Goal: Communication & Community: Answer question/provide support

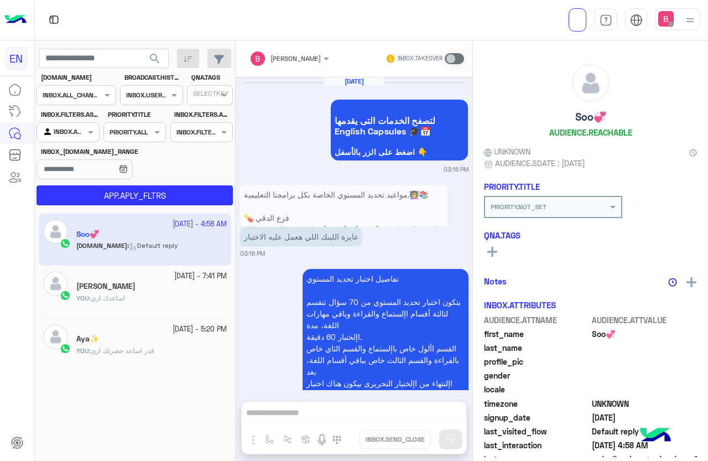
scroll to position [1410, 0]
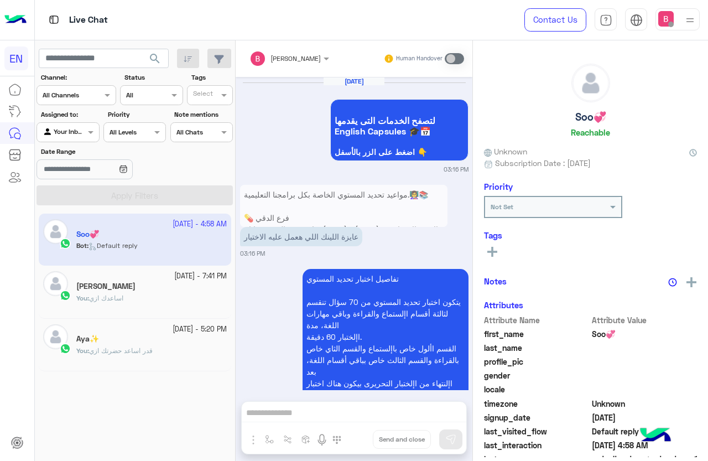
scroll to position [1398, 0]
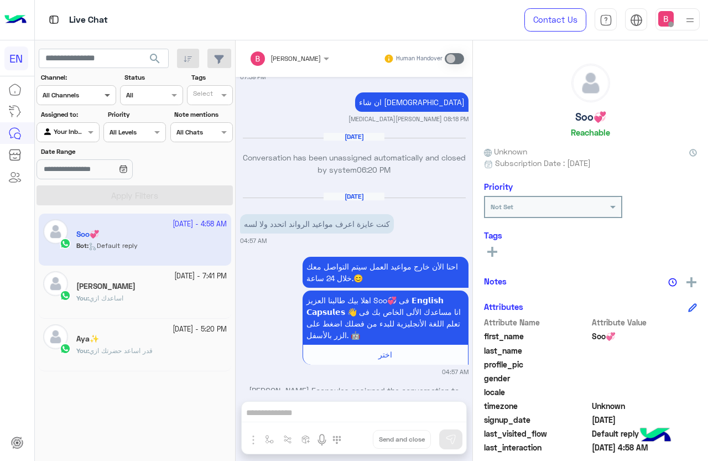
click at [102, 94] on span at bounding box center [109, 95] width 14 height 12
drag, startPoint x: 72, startPoint y: 134, endPoint x: 128, endPoint y: 159, distance: 61.2
click at [73, 134] on b "WhatsApp" at bounding box center [75, 137] width 38 height 9
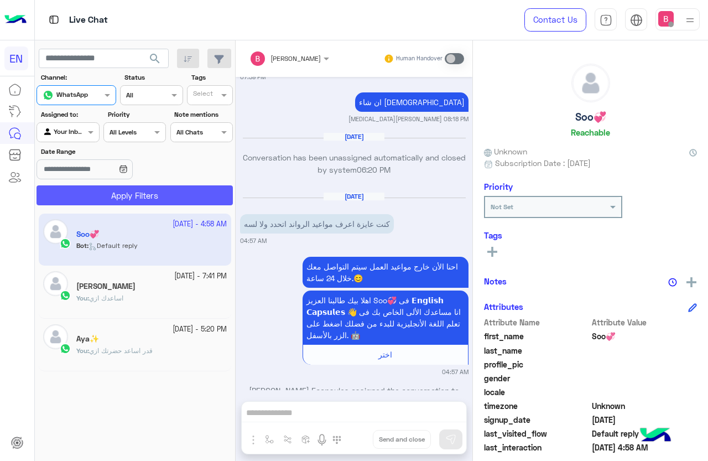
click at [178, 201] on button "Apply Filters" at bounding box center [135, 195] width 196 height 20
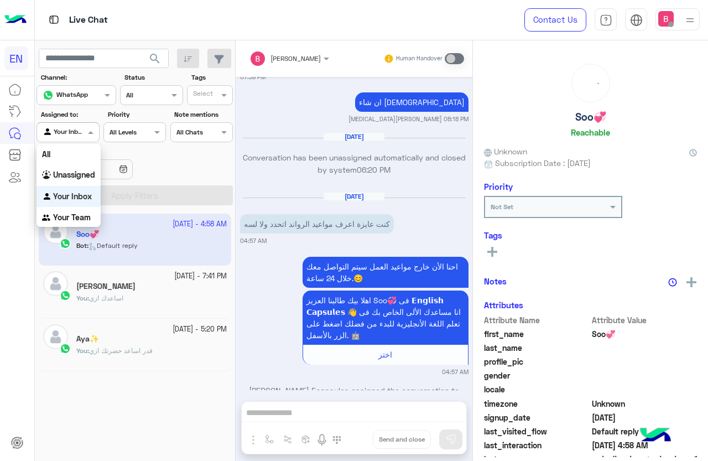
click at [68, 129] on input "text" at bounding box center [55, 131] width 25 height 10
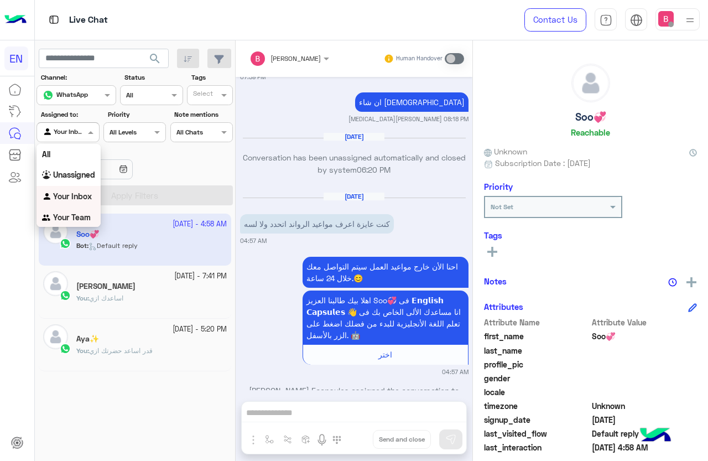
click at [63, 210] on div "Your Team" at bounding box center [69, 218] width 64 height 22
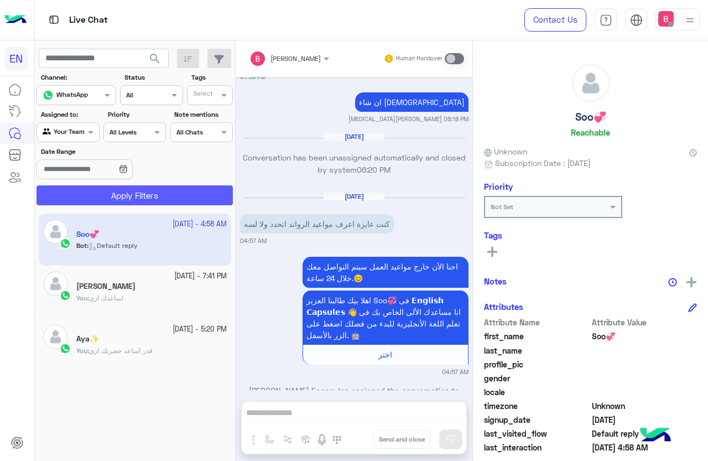
click at [125, 190] on button "Apply Filters" at bounding box center [135, 195] width 196 height 20
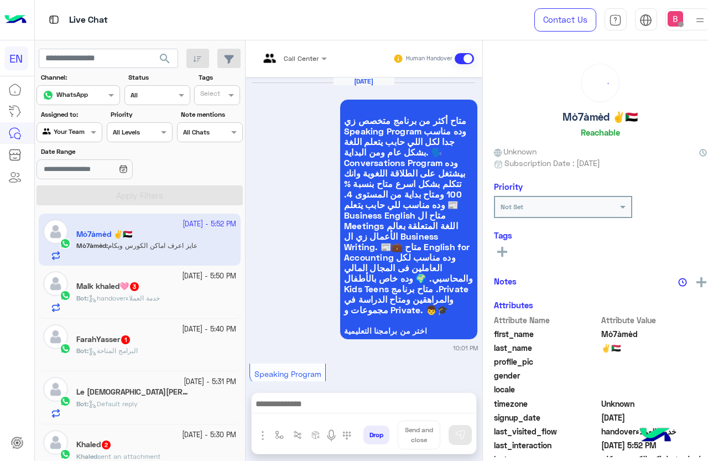
scroll to position [1488, 0]
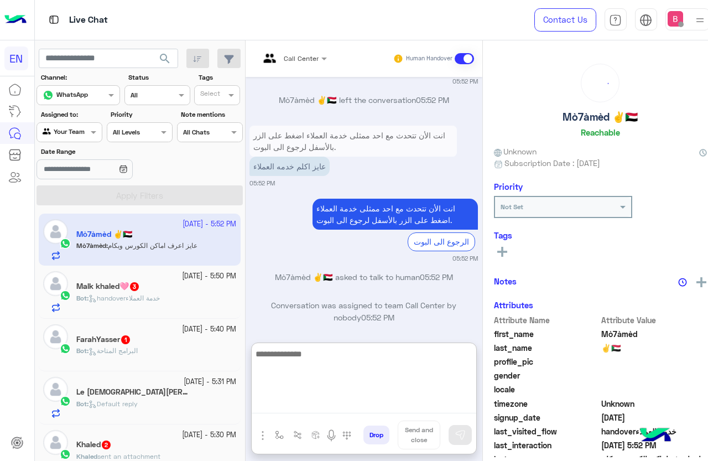
click at [360, 412] on textarea at bounding box center [364, 380] width 225 height 66
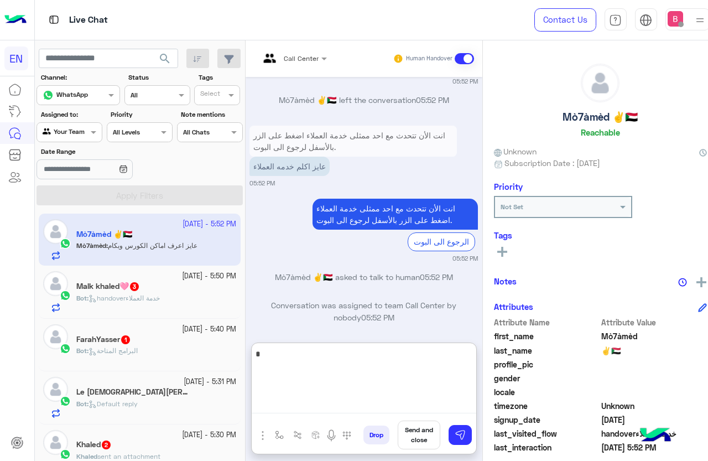
type textarea "**"
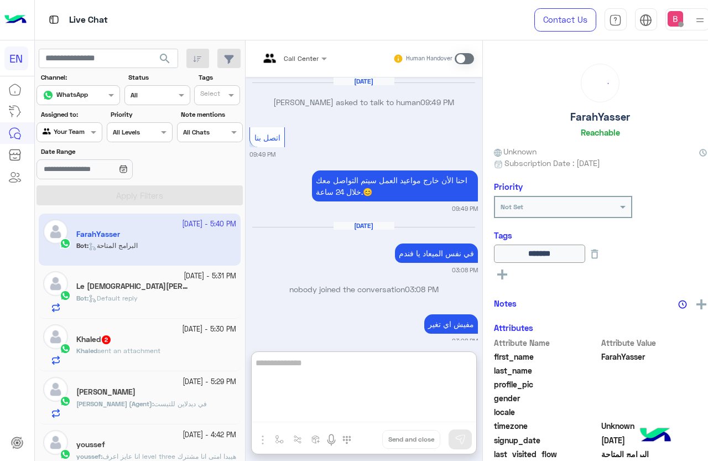
scroll to position [2932, 0]
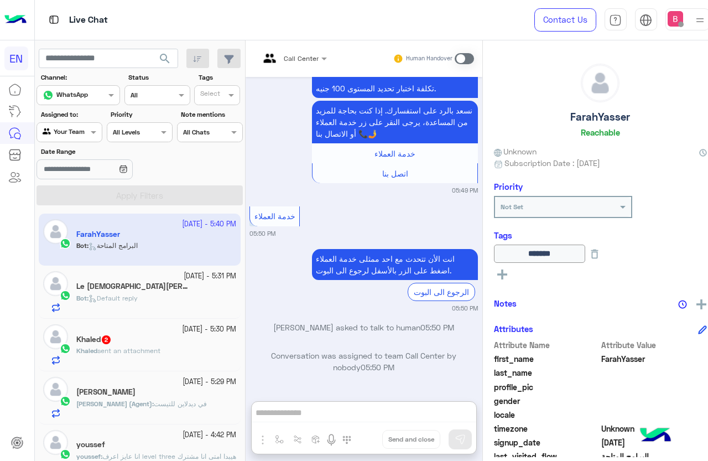
click at [74, 128] on div at bounding box center [69, 131] width 65 height 11
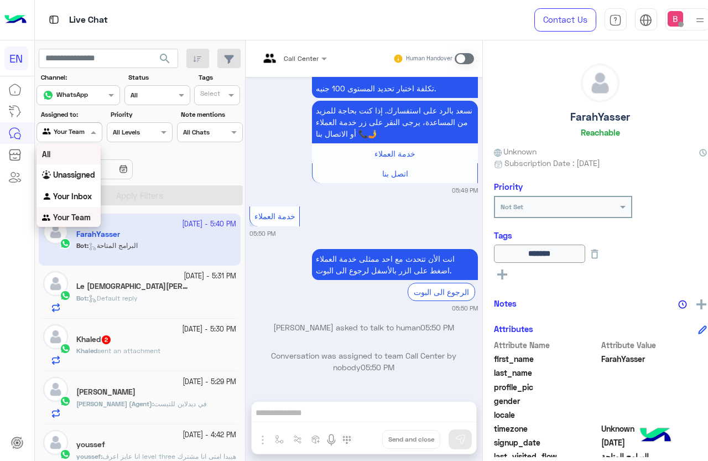
scroll to position [1, 0]
click at [43, 200] on img "Options list" at bounding box center [47, 196] width 11 height 11
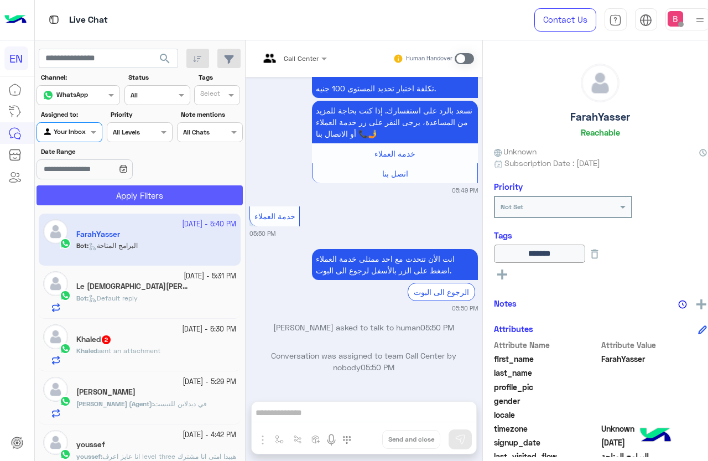
click at [92, 188] on button "Apply Filters" at bounding box center [140, 195] width 206 height 20
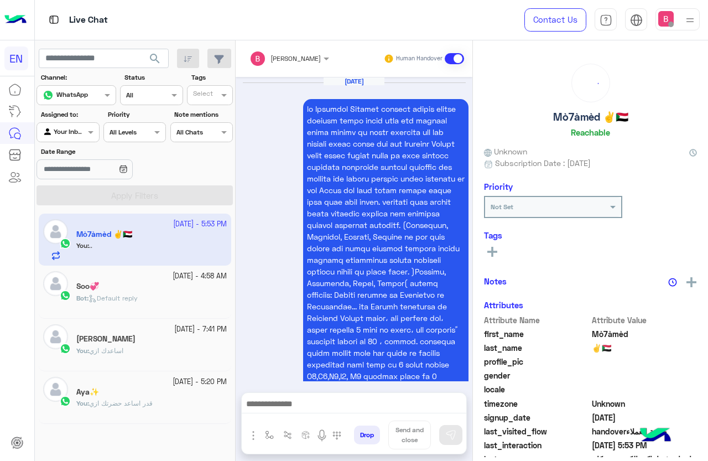
scroll to position [1241, 0]
